Goal: Task Accomplishment & Management: Manage account settings

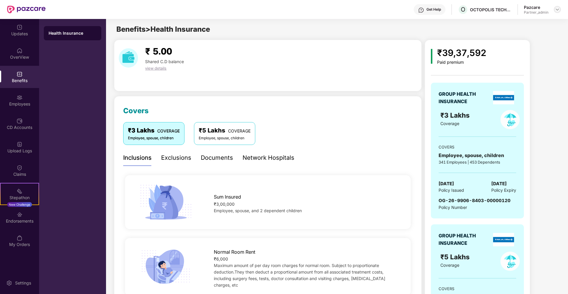
click at [558, 9] on img at bounding box center [557, 9] width 5 height 5
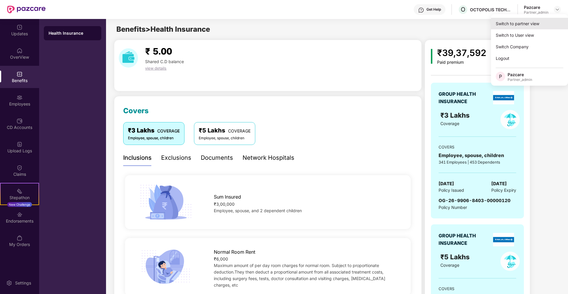
click at [520, 23] on div "Switch to partner view" at bounding box center [529, 24] width 77 height 12
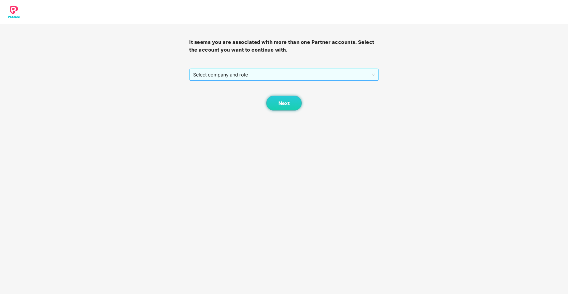
click at [360, 71] on span "Select company and role" at bounding box center [283, 74] width 181 height 11
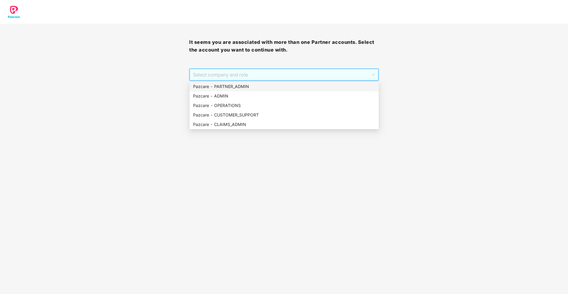
click at [324, 81] on div "Next" at bounding box center [283, 96] width 189 height 30
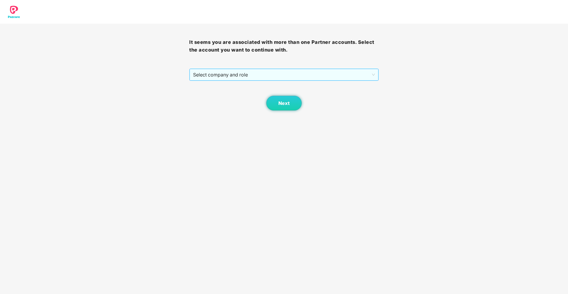
click at [303, 69] on span "Select company and role" at bounding box center [283, 74] width 181 height 11
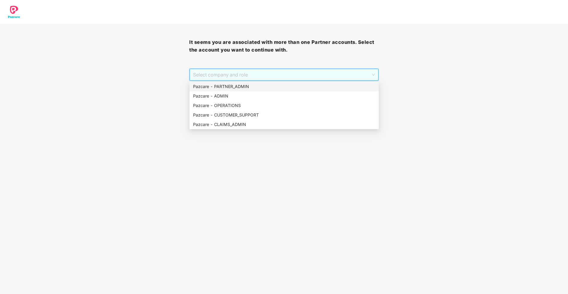
click at [268, 86] on div "Pazcare - PARTNER_ADMIN" at bounding box center [284, 86] width 182 height 7
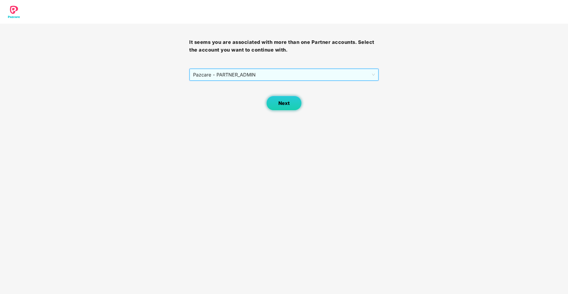
click at [279, 104] on span "Next" at bounding box center [283, 103] width 11 height 6
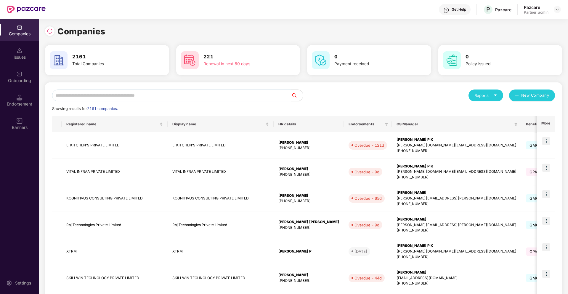
click at [239, 98] on input "text" at bounding box center [171, 95] width 239 height 12
type input "*"
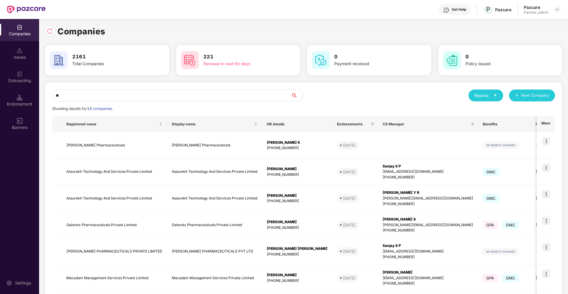
type input "*"
